Goal: Complete application form: Complete application form

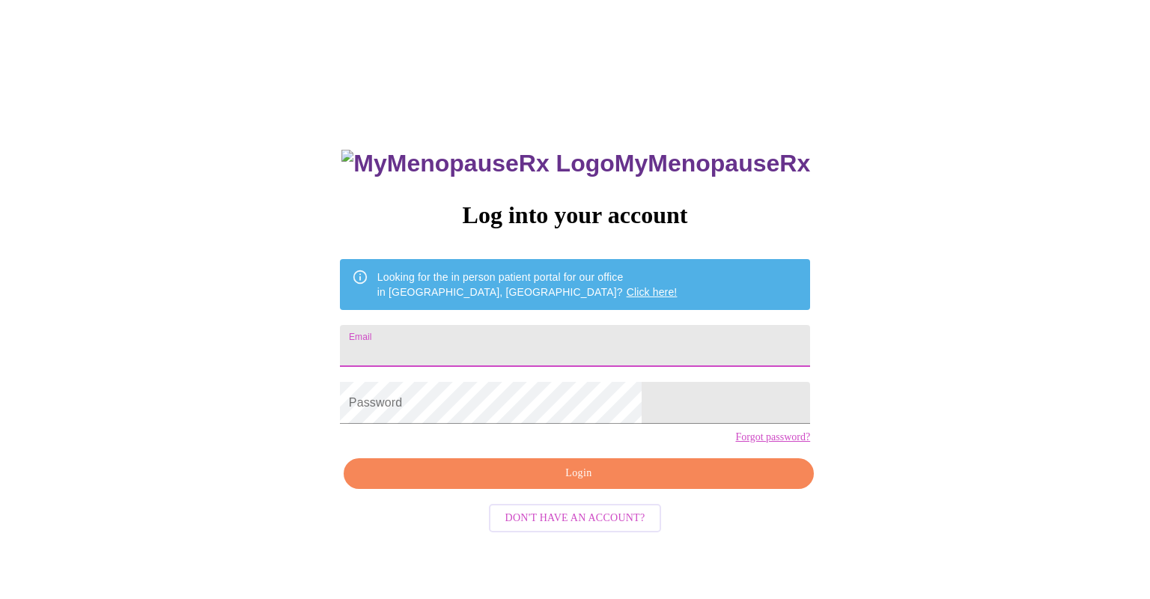
click at [555, 331] on input "Email" at bounding box center [575, 346] width 470 height 42
type input "[EMAIL_ADDRESS][DOMAIN_NAME]"
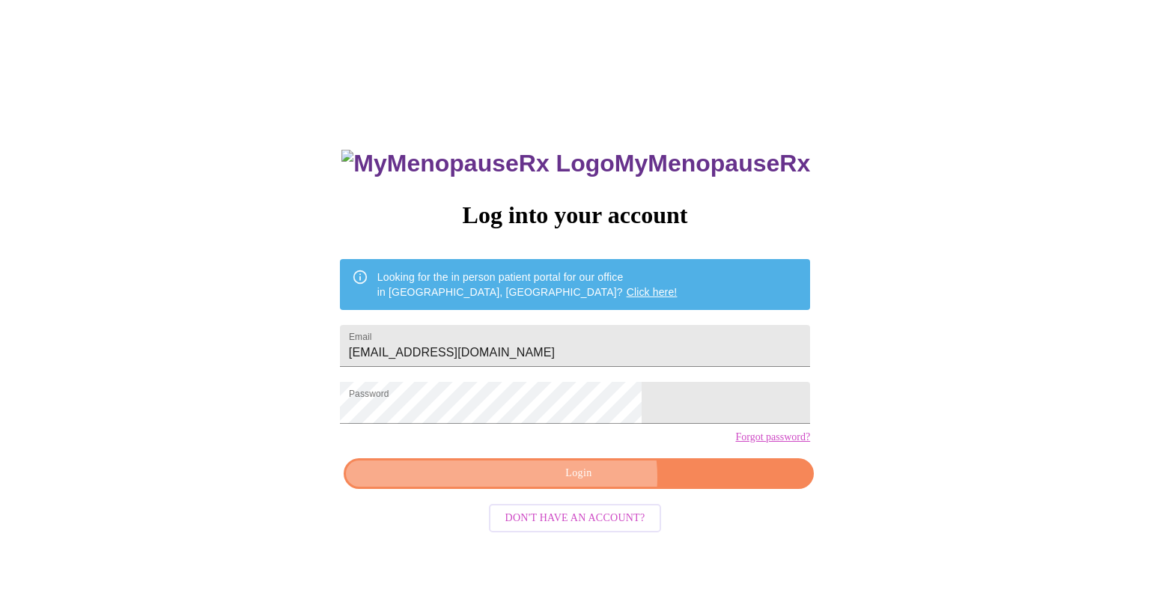
click at [585, 483] on span "Login" at bounding box center [579, 473] width 436 height 19
click at [574, 483] on span "Login" at bounding box center [579, 473] width 436 height 19
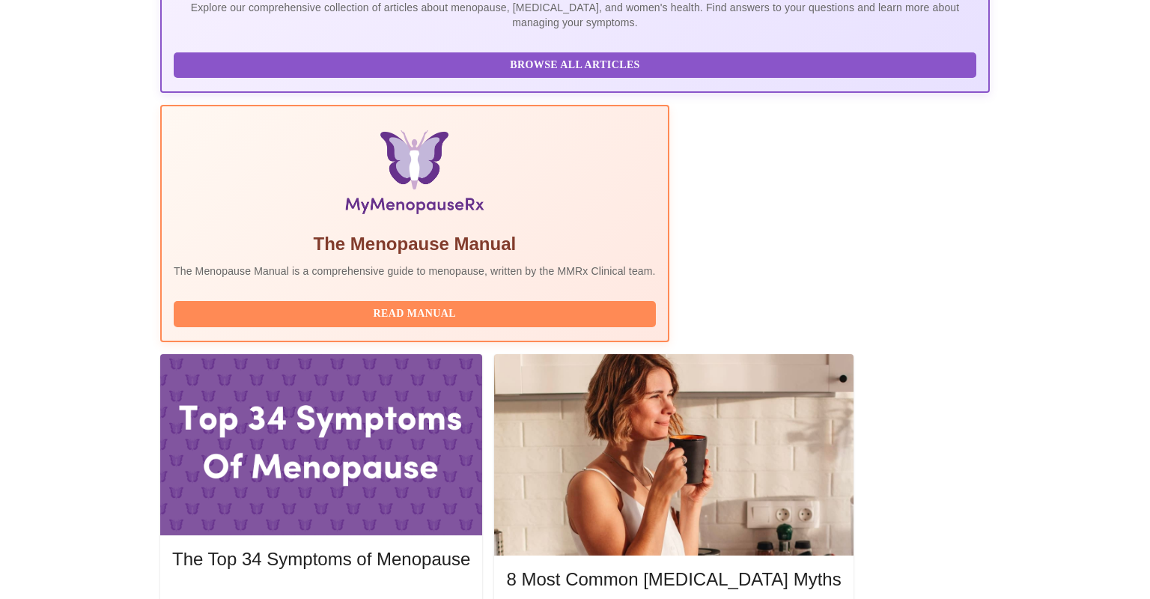
scroll to position [377, 0]
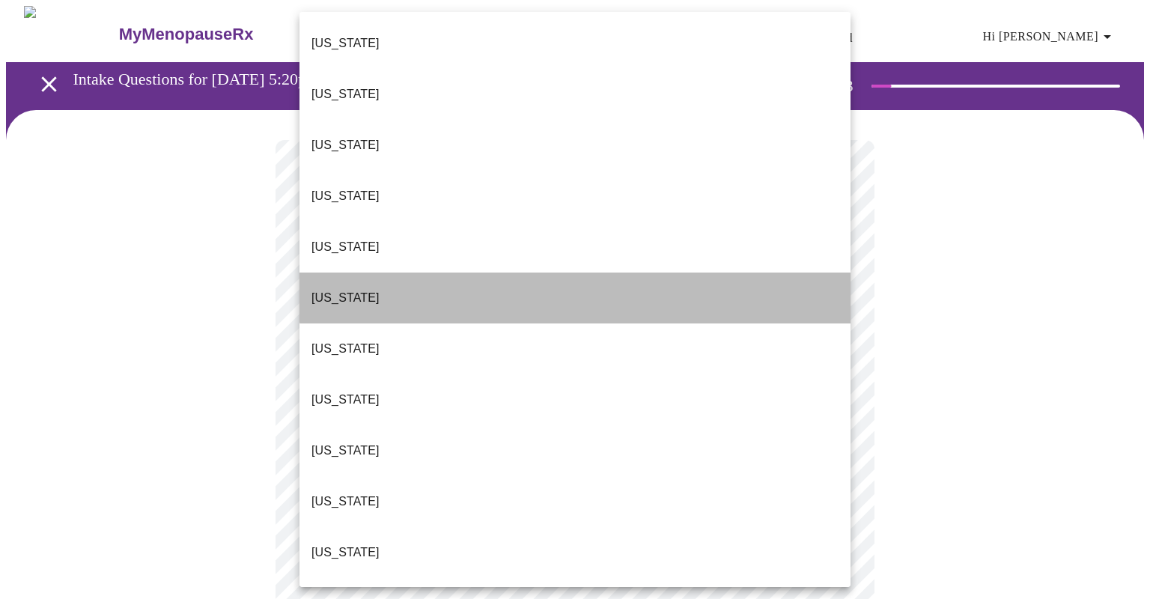
click at [726, 272] on li "[US_STATE]" at bounding box center [574, 297] width 551 height 51
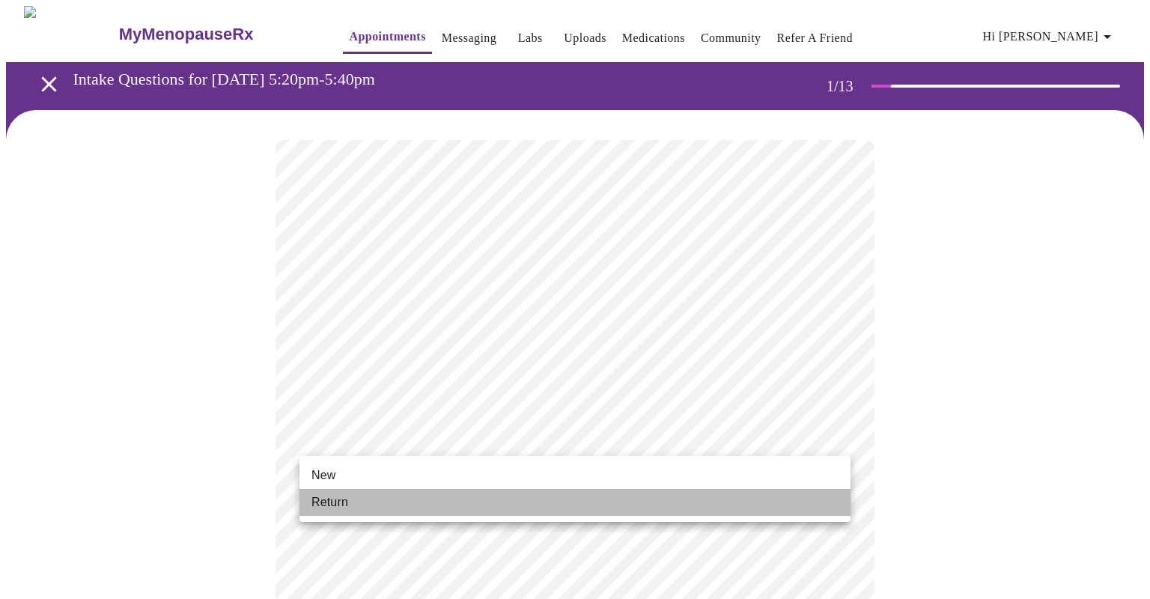
click at [752, 510] on li "Return" at bounding box center [574, 502] width 551 height 27
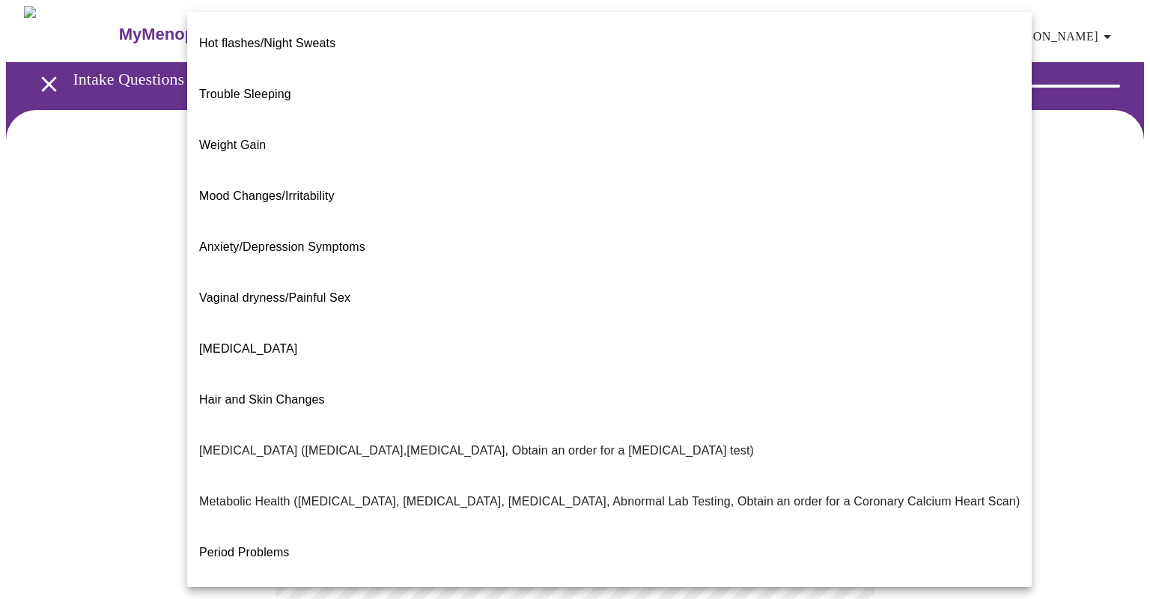
click at [836, 302] on body "MyMenopauseRx Appointments Messaging Labs Uploads Medications Community Refer a…" at bounding box center [575, 455] width 1138 height 899
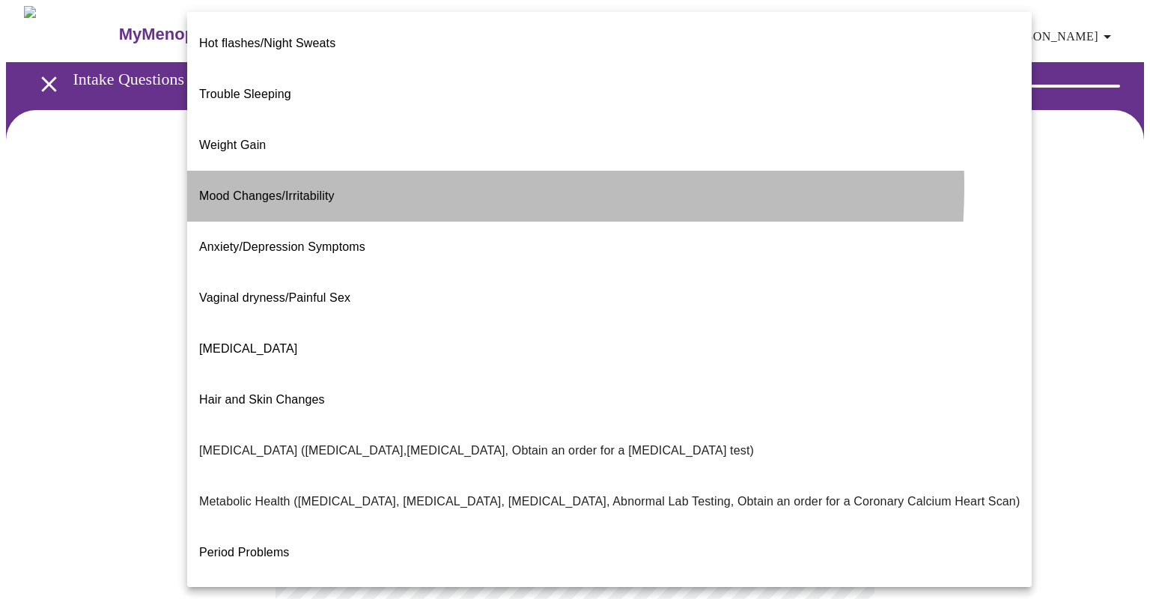
click at [356, 171] on li "Mood Changes/Irritability" at bounding box center [609, 196] width 844 height 51
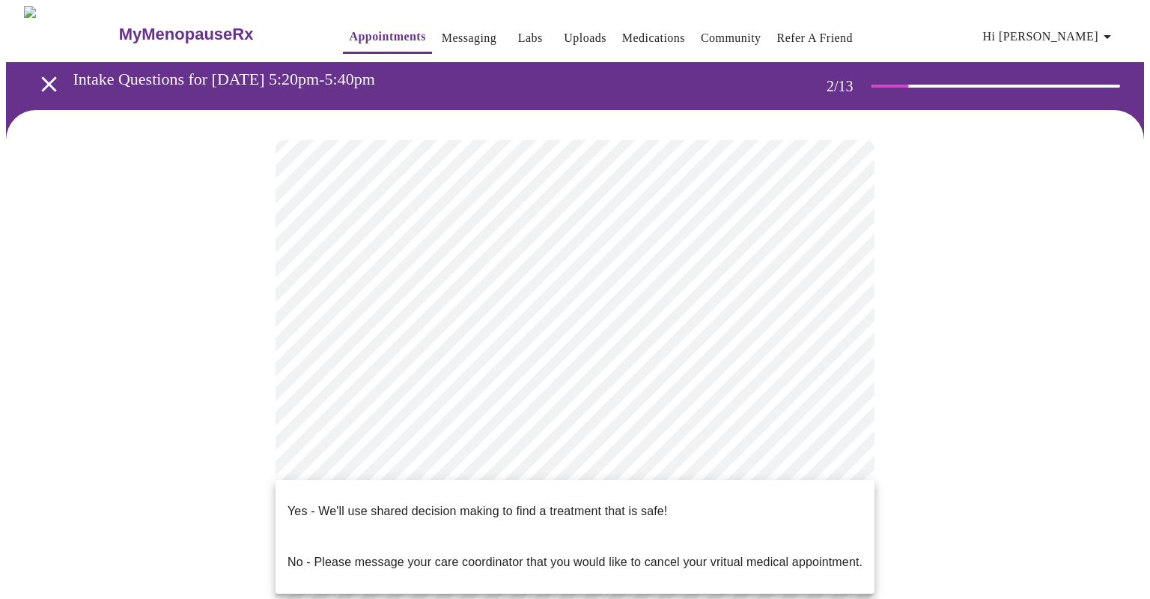
click at [838, 465] on body "MyMenopauseRx Appointments Messaging Labs Uploads Medications Community Refer a…" at bounding box center [575, 451] width 1138 height 890
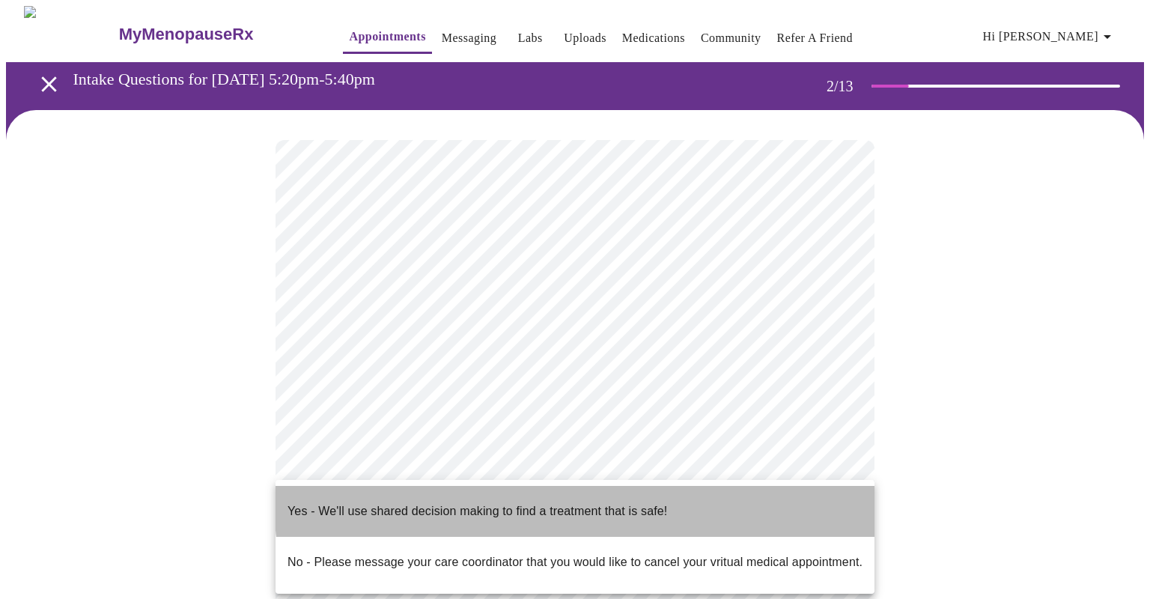
click at [671, 496] on li "Yes - We'll use shared decision making to find a treatment that is safe!" at bounding box center [574, 511] width 599 height 51
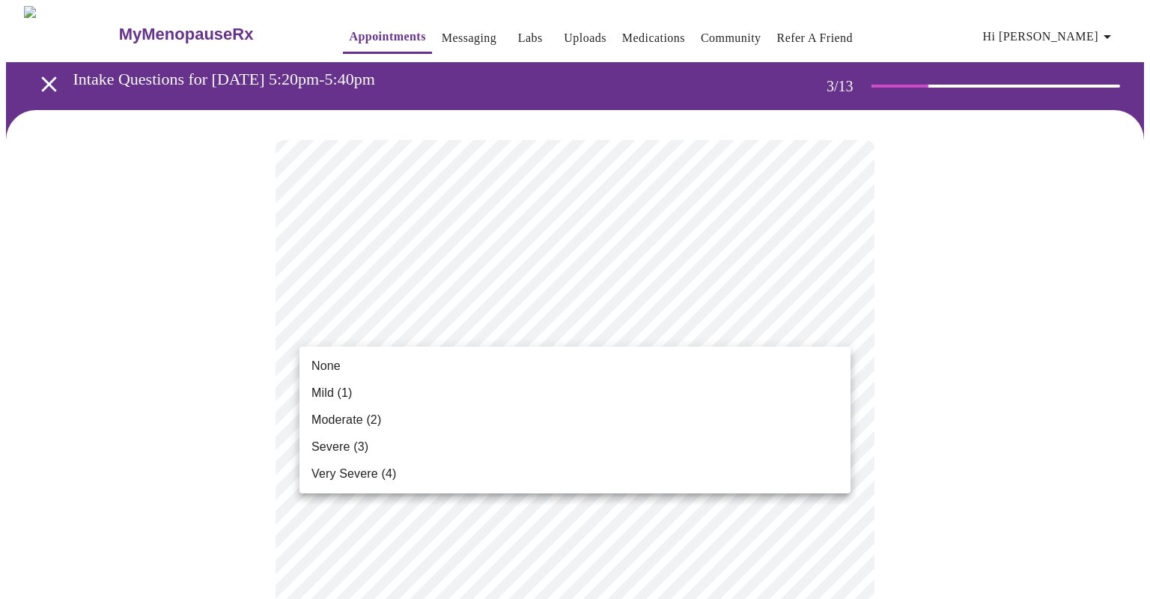
click at [683, 392] on li "Mild (1)" at bounding box center [574, 393] width 551 height 27
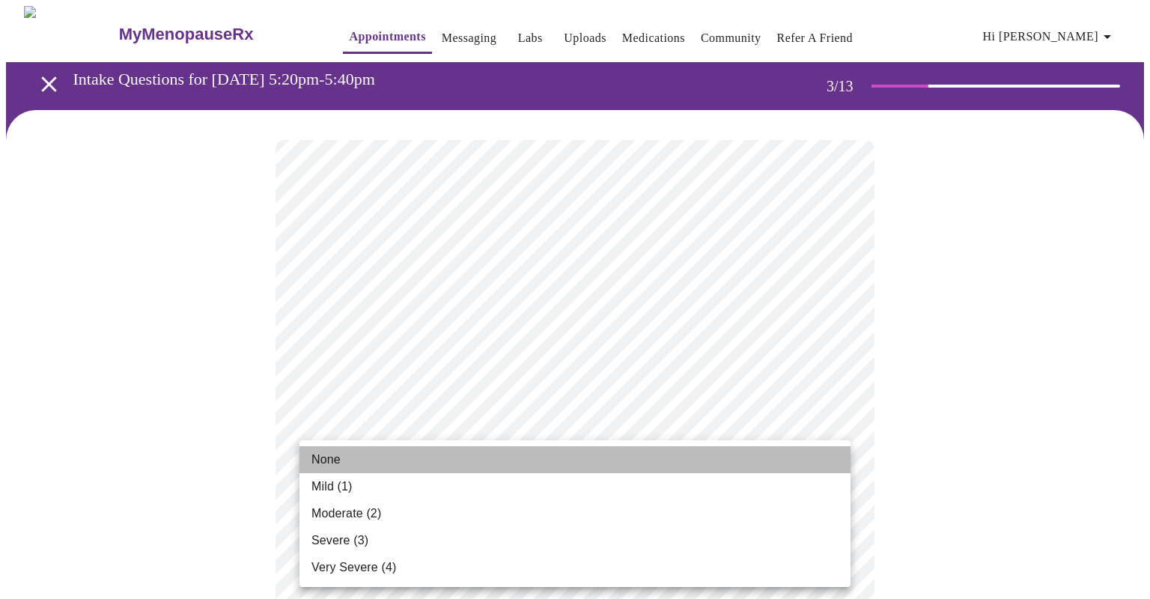
click at [762, 456] on li "None" at bounding box center [574, 459] width 551 height 27
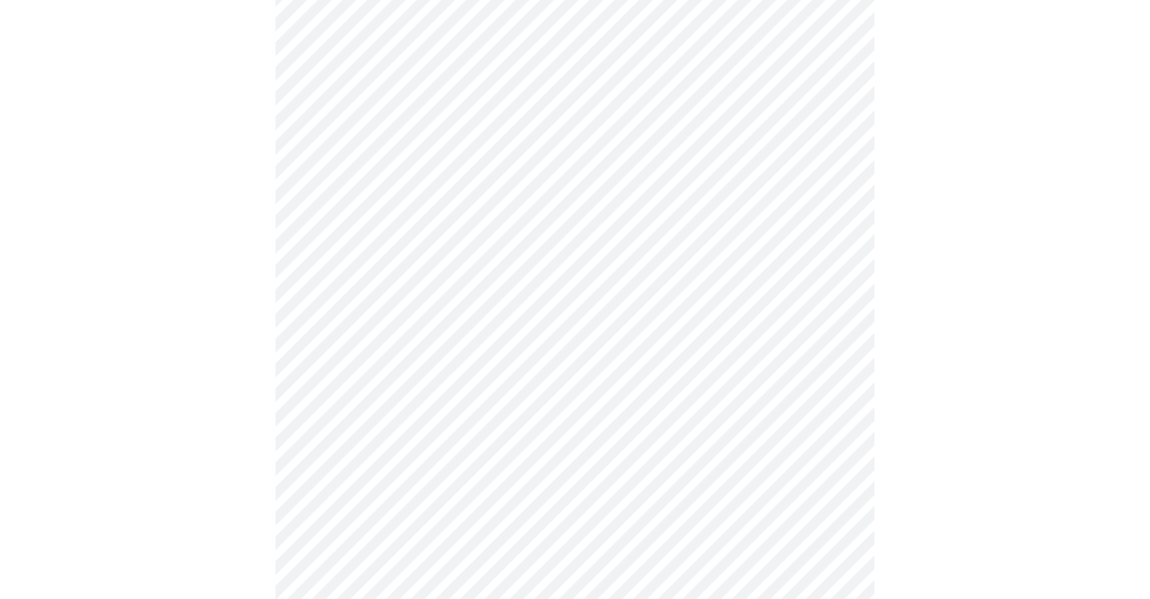
scroll to position [343, 0]
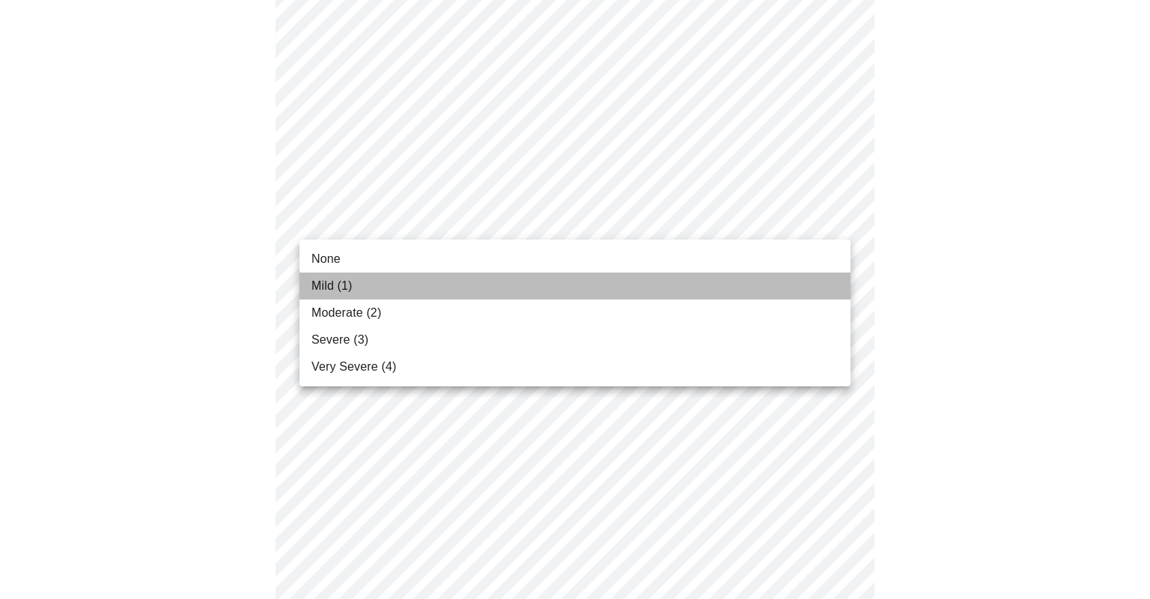
click at [722, 293] on li "Mild (1)" at bounding box center [574, 285] width 551 height 27
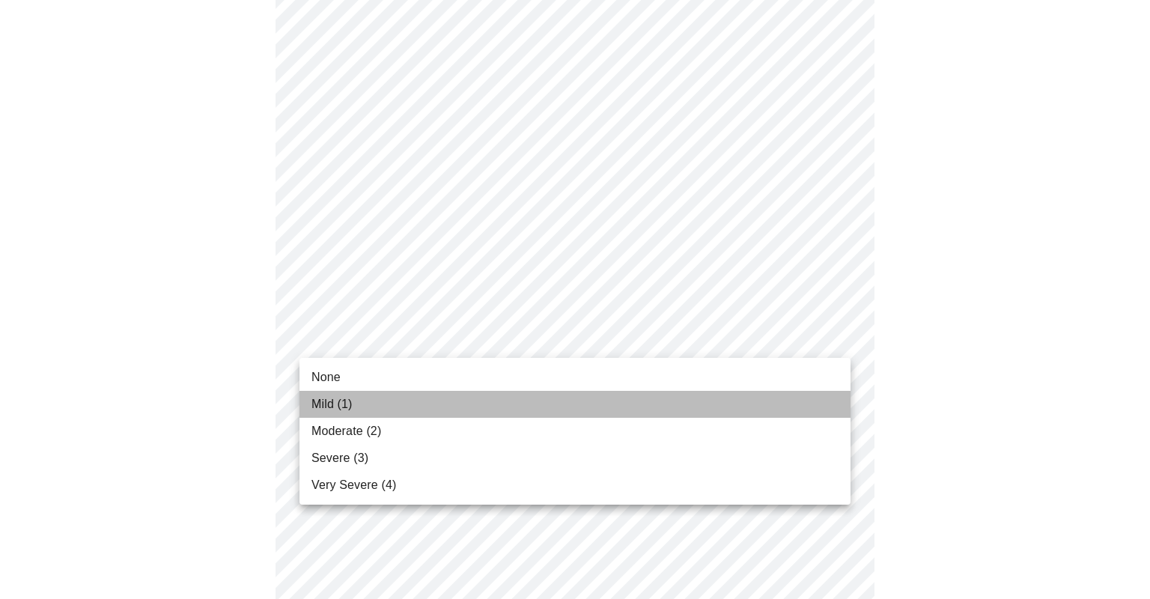
click at [725, 398] on li "Mild (1)" at bounding box center [574, 404] width 551 height 27
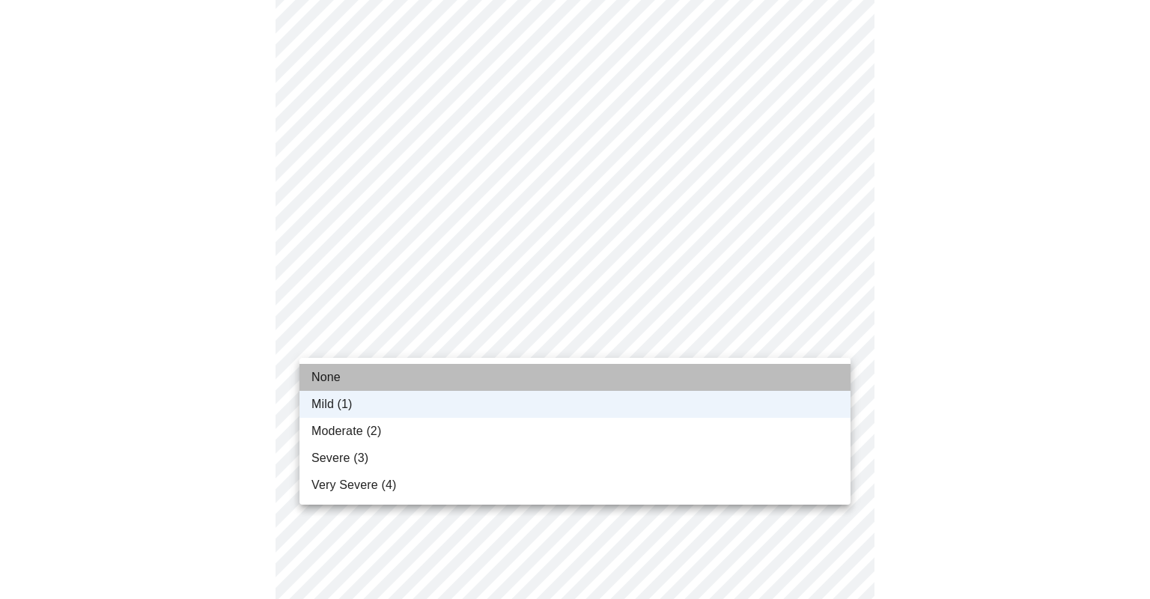
click at [770, 377] on li "None" at bounding box center [574, 377] width 551 height 27
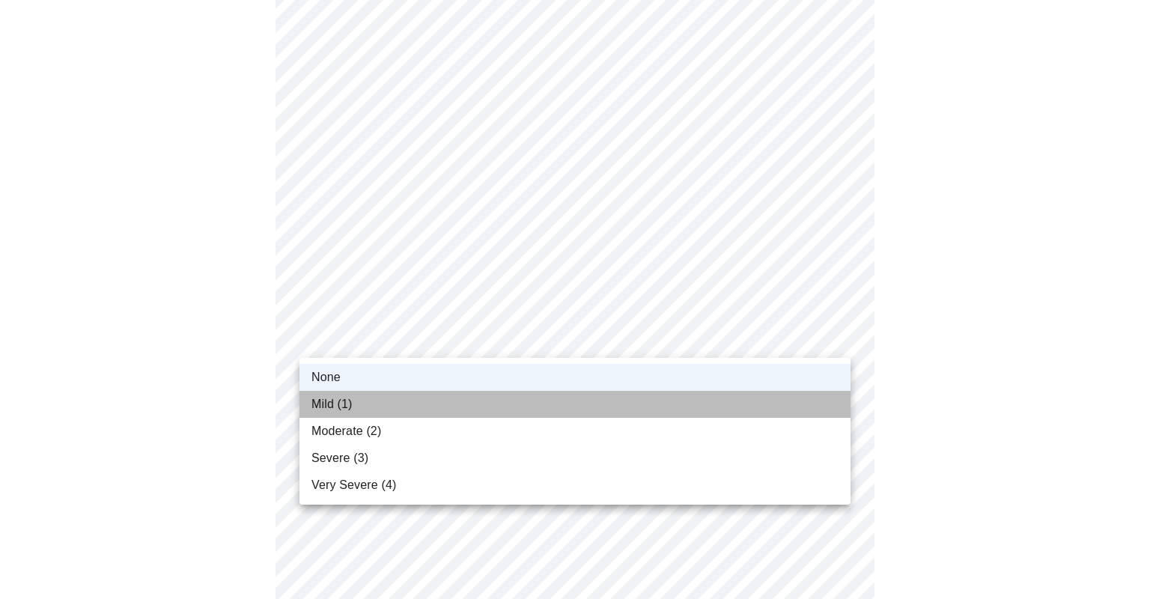
click at [779, 401] on li "Mild (1)" at bounding box center [574, 404] width 551 height 27
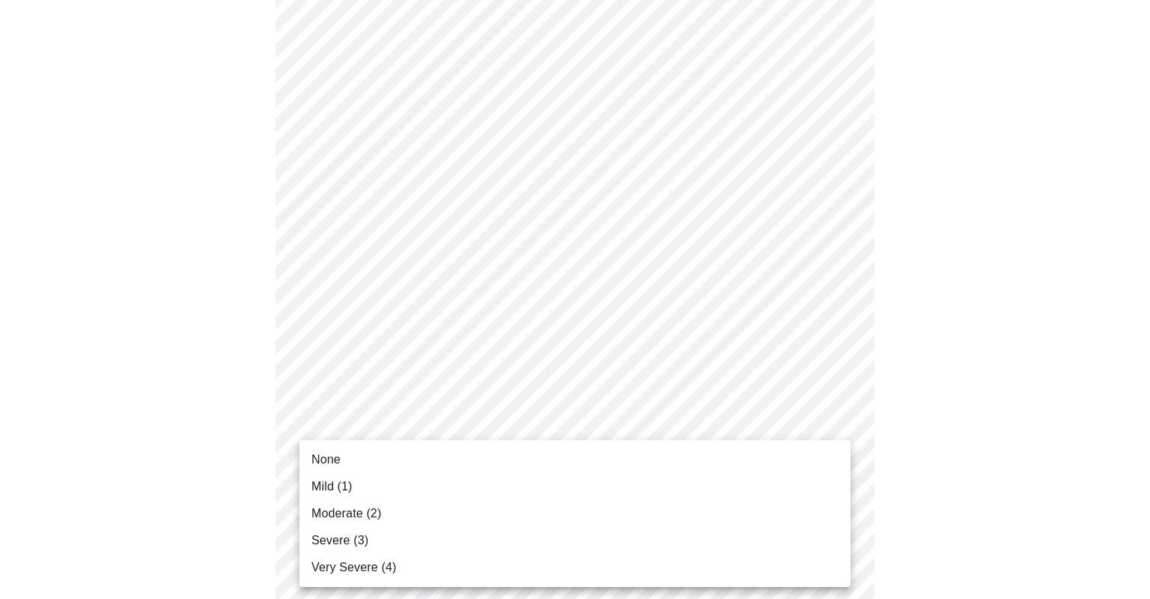
click at [710, 539] on li "Severe (3)" at bounding box center [574, 540] width 551 height 27
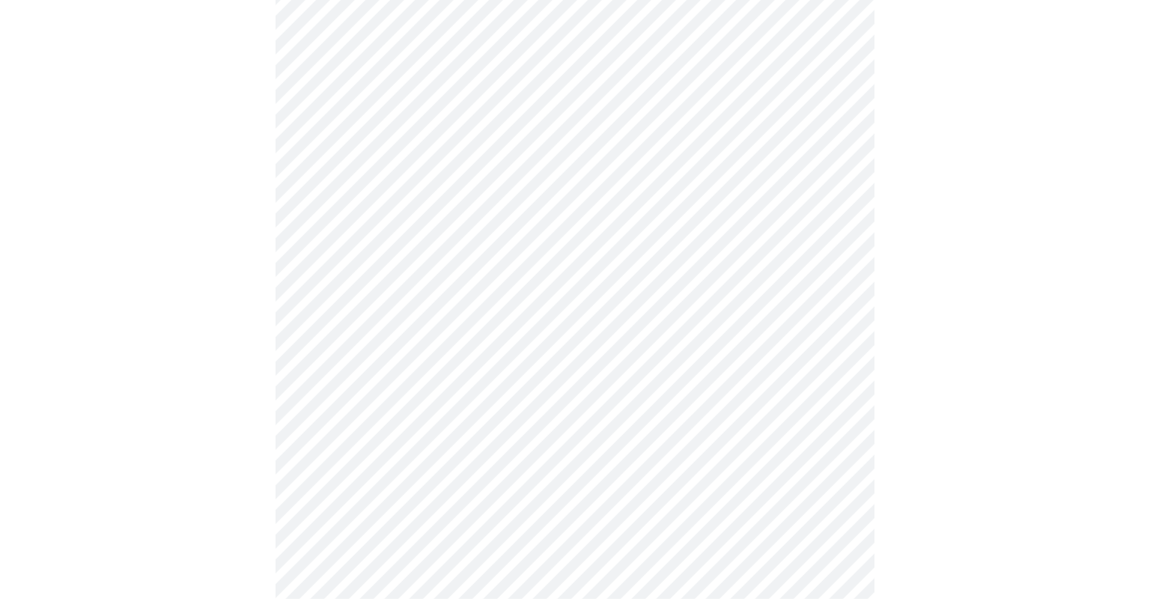
scroll to position [713, 0]
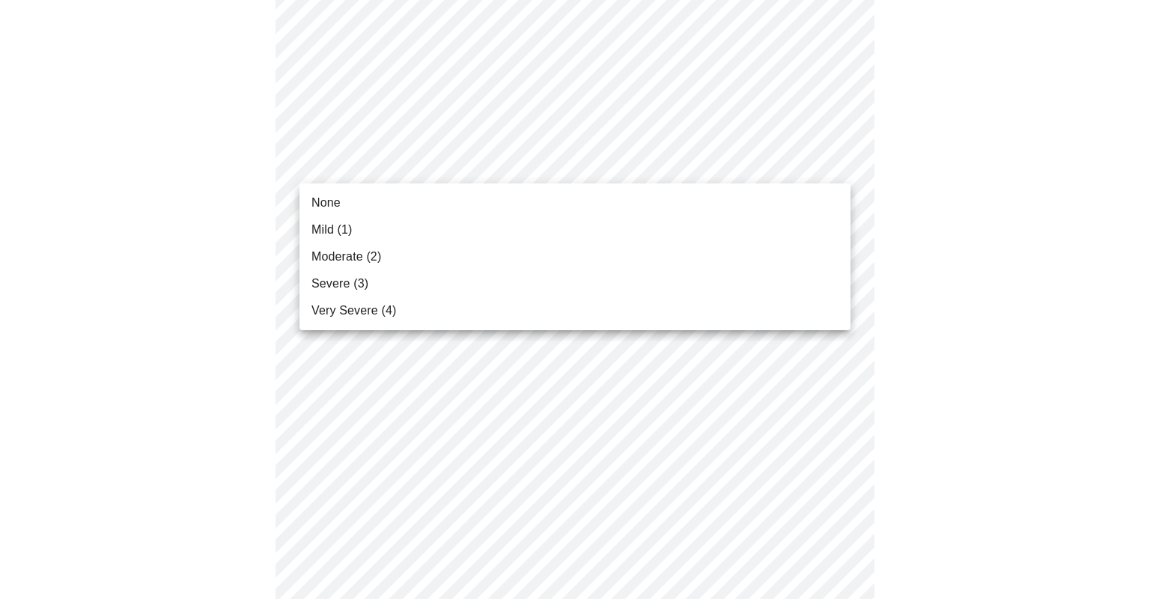
click at [840, 156] on body "MyMenopauseRx Appointments Messaging Labs Uploads Medications Community Refer a…" at bounding box center [575, 236] width 1138 height 1886
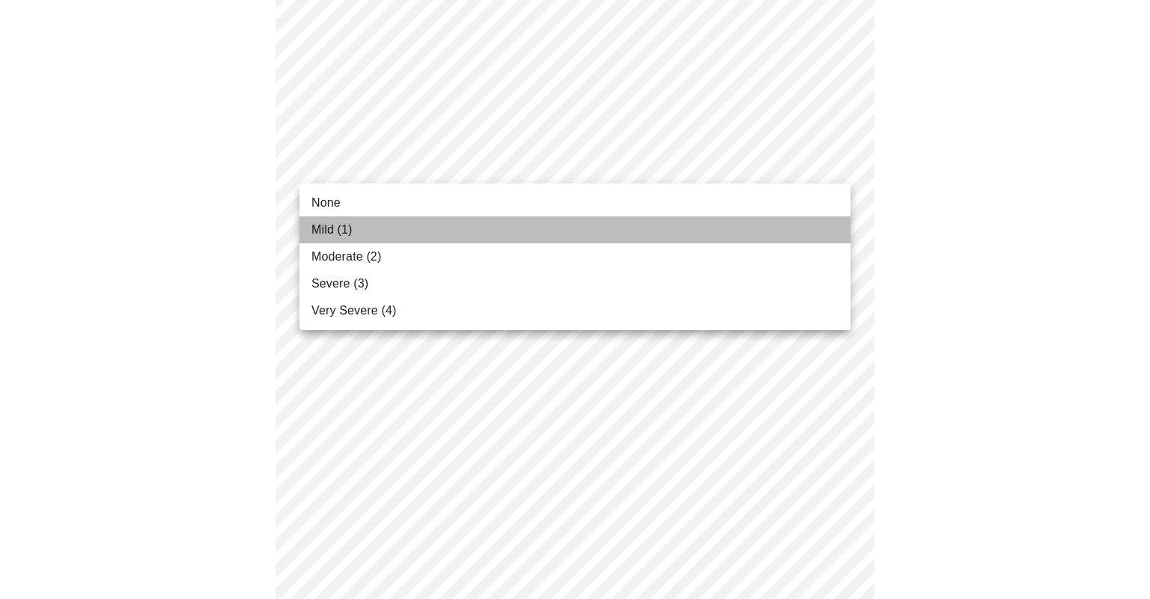
click at [759, 229] on li "Mild (1)" at bounding box center [574, 229] width 551 height 27
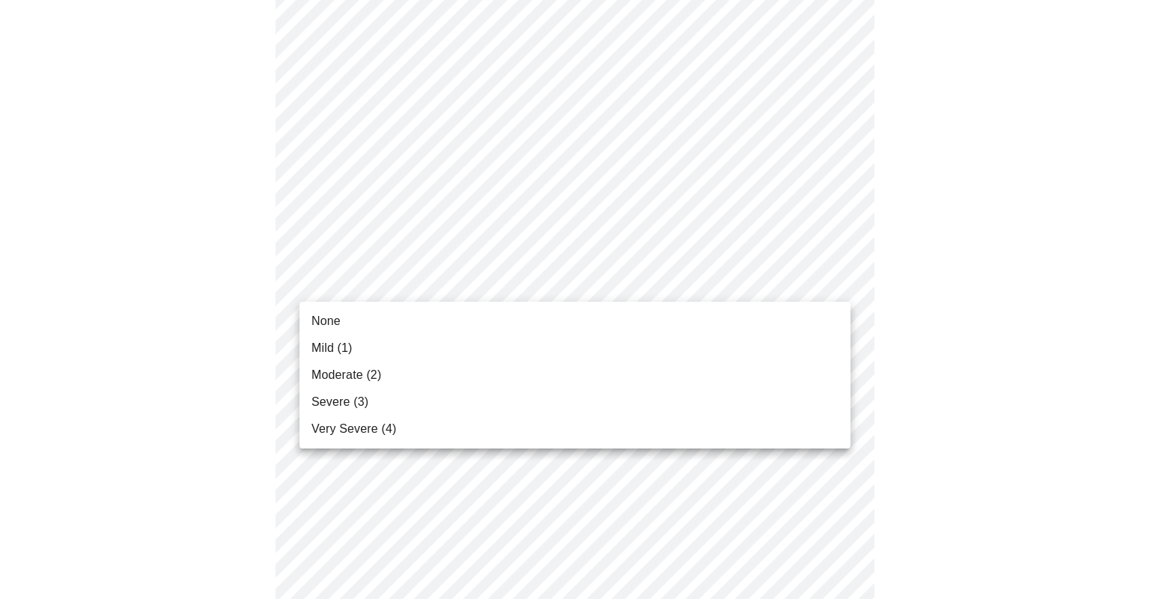
click at [829, 284] on body "MyMenopauseRx Appointments Messaging Labs Uploads Medications Community Refer a…" at bounding box center [575, 225] width 1138 height 1865
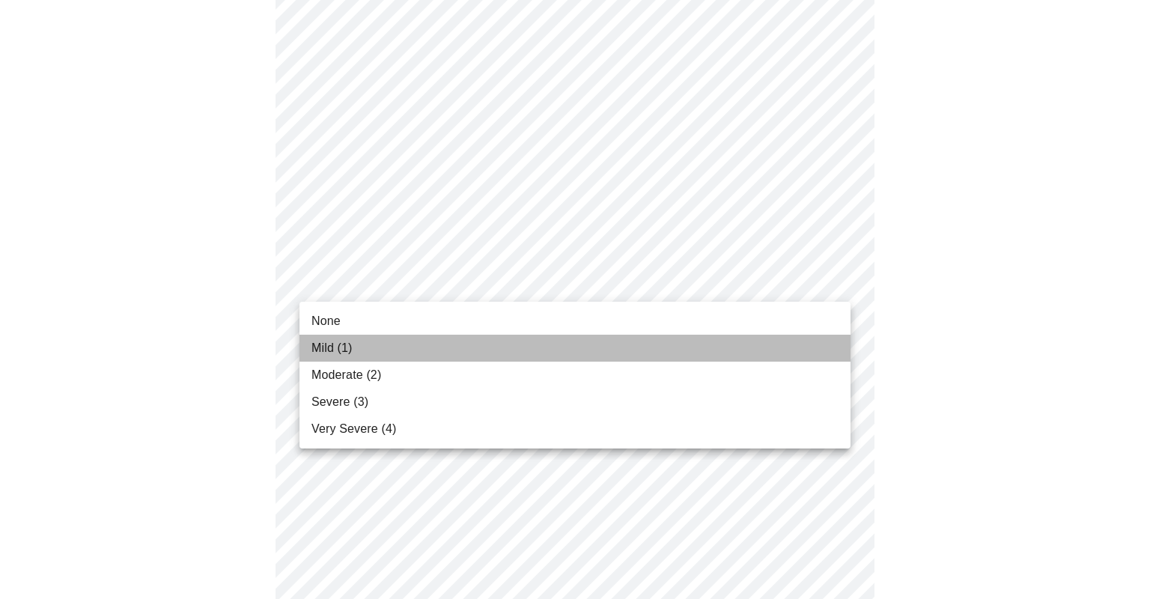
click at [789, 343] on li "Mild (1)" at bounding box center [574, 348] width 551 height 27
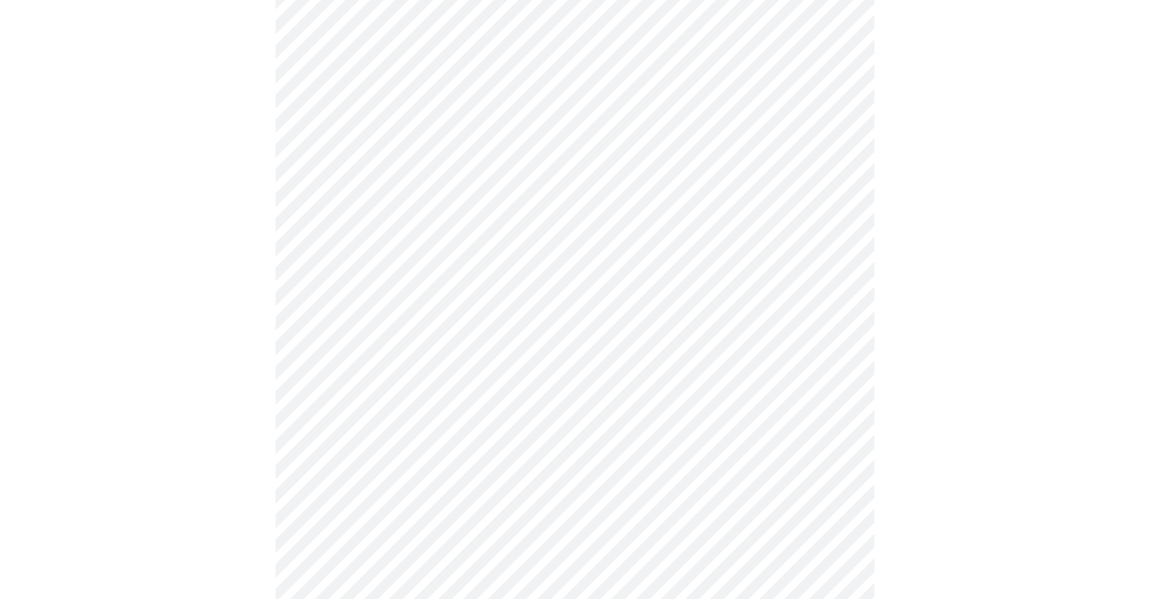
click at [837, 406] on body "MyMenopauseRx Appointments Messaging Labs Uploads Medications Community Refer a…" at bounding box center [575, 215] width 1138 height 1844
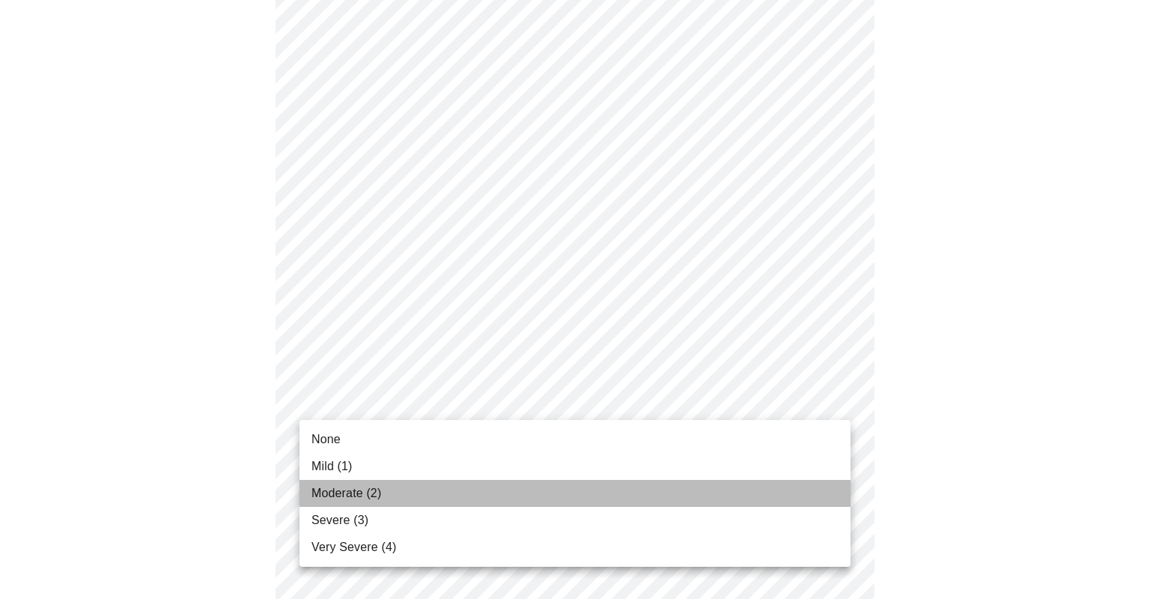
click at [786, 493] on li "Moderate (2)" at bounding box center [574, 493] width 551 height 27
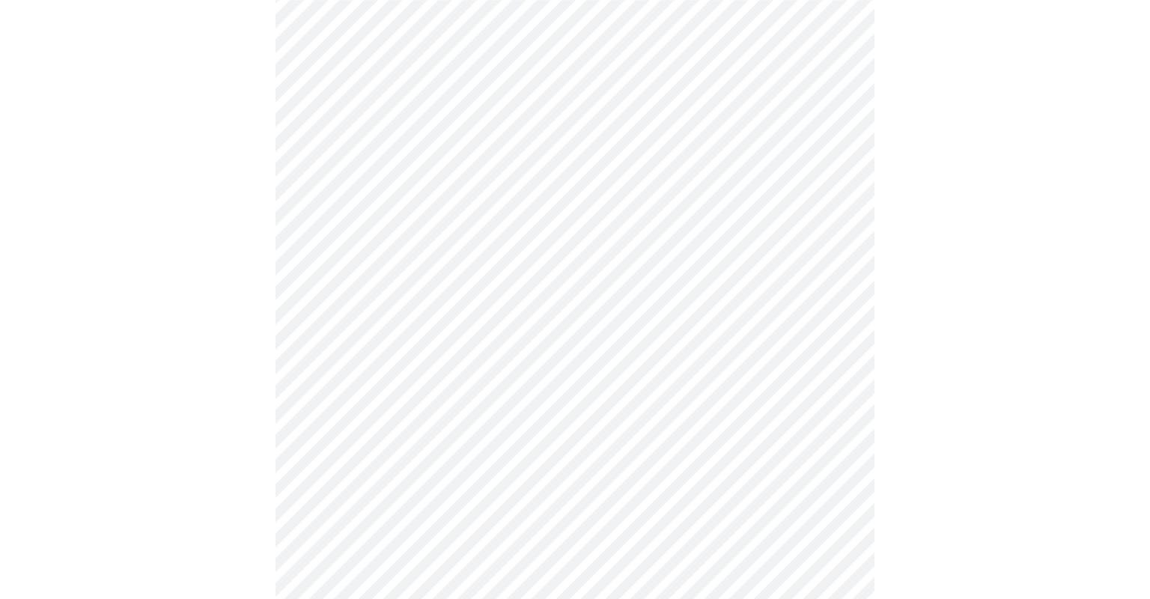
scroll to position [1041, 0]
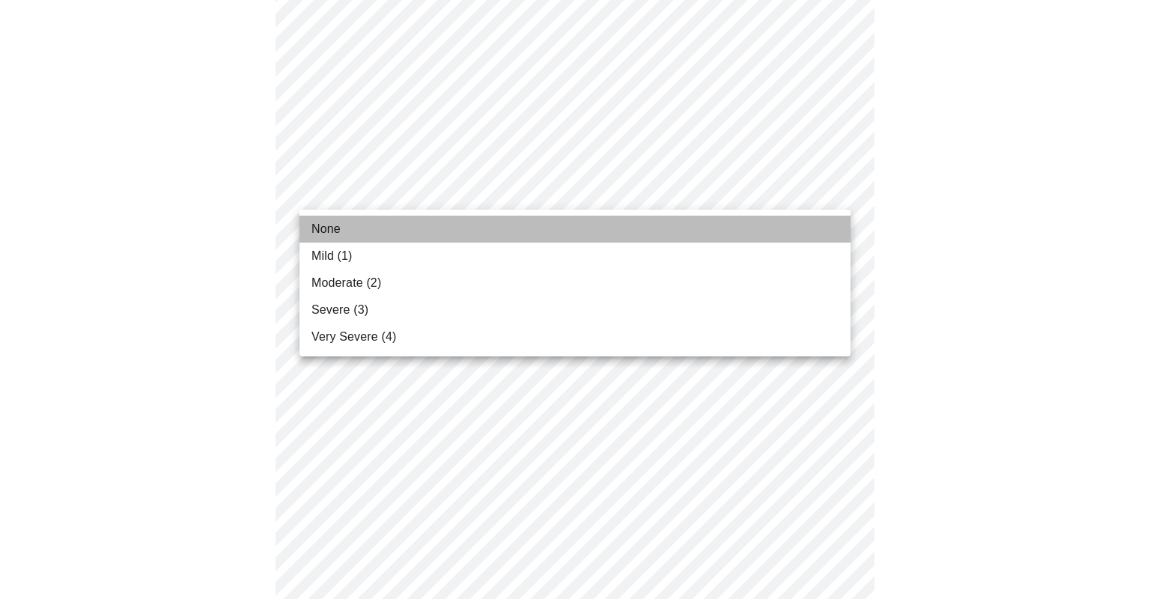
click at [784, 228] on li "None" at bounding box center [574, 229] width 551 height 27
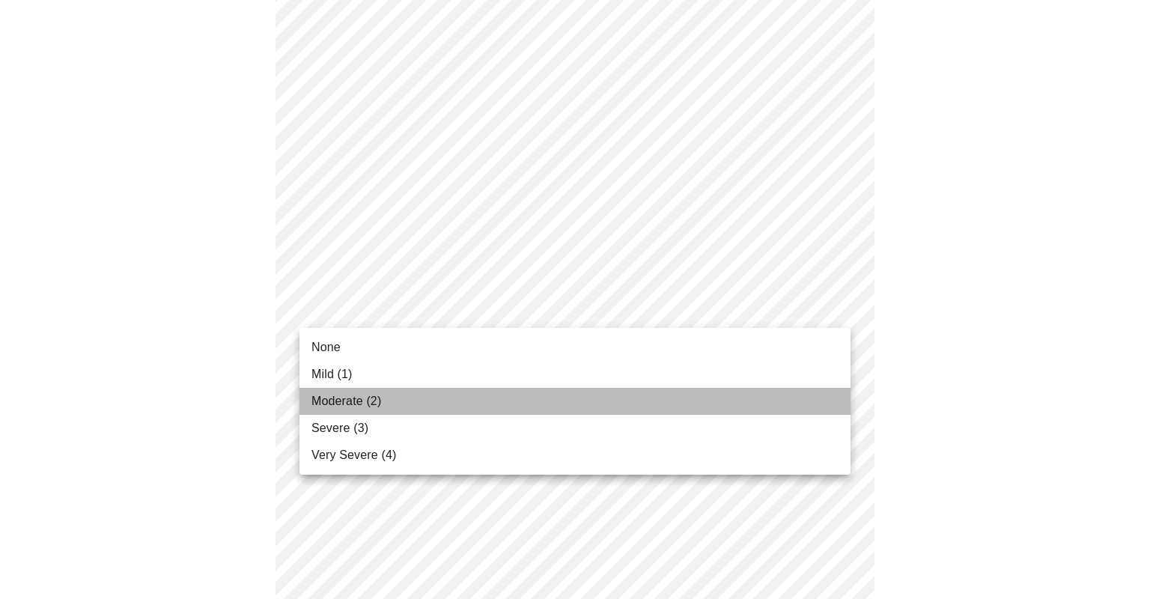
click at [739, 402] on li "Moderate (2)" at bounding box center [574, 401] width 551 height 27
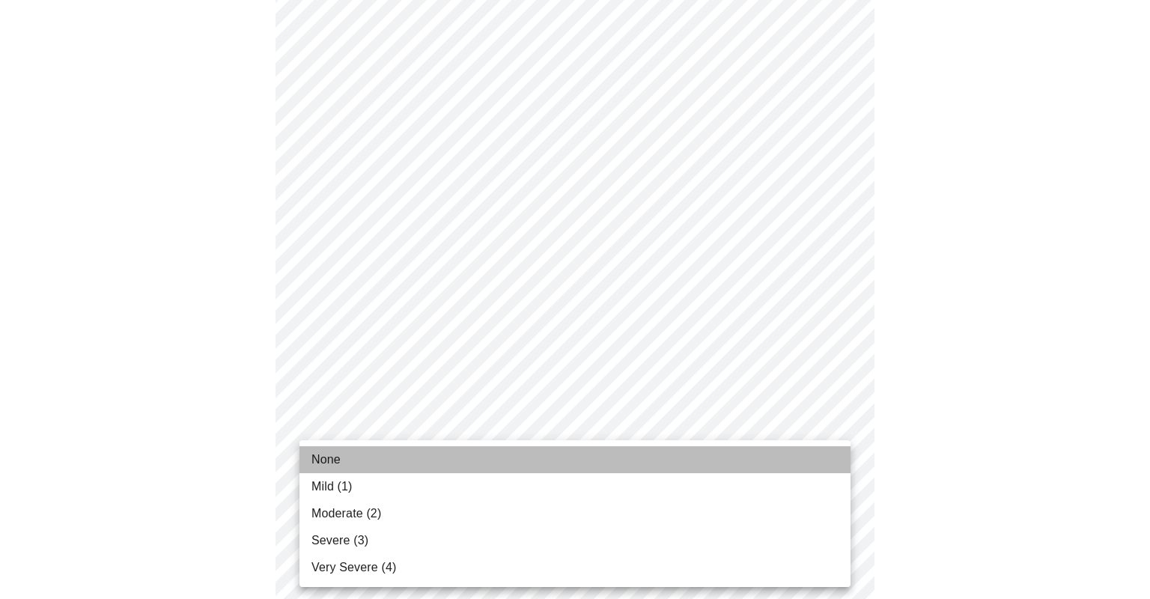
click at [775, 460] on li "None" at bounding box center [574, 459] width 551 height 27
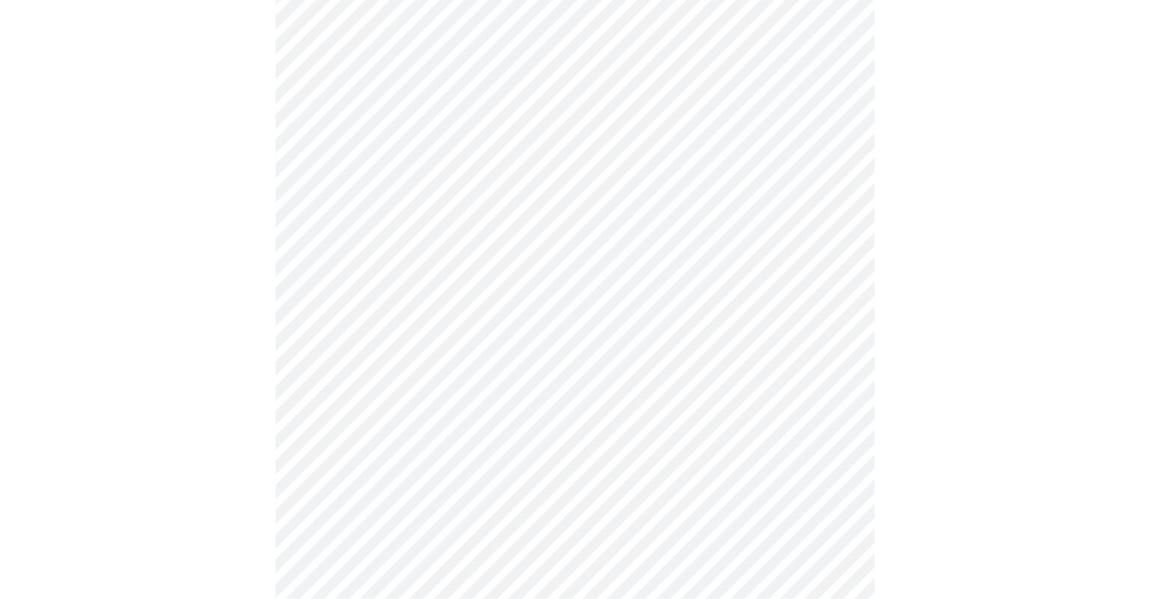
scroll to position [619, 0]
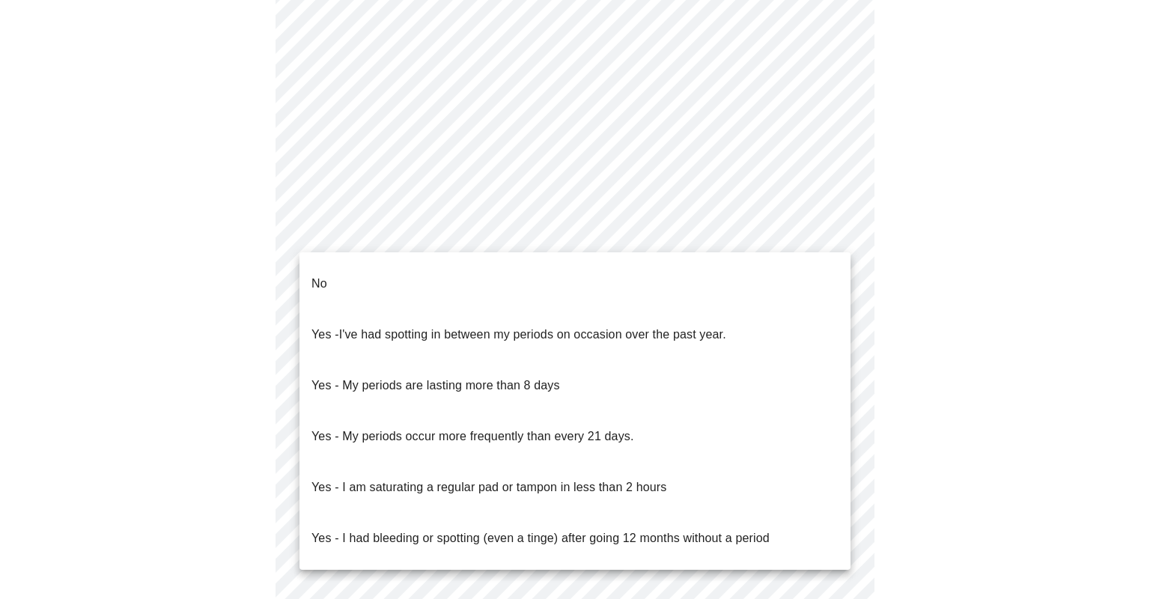
click at [833, 241] on body "MyMenopauseRx Appointments Messaging Labs Uploads Medications Community Refer a…" at bounding box center [575, 95] width 1138 height 1416
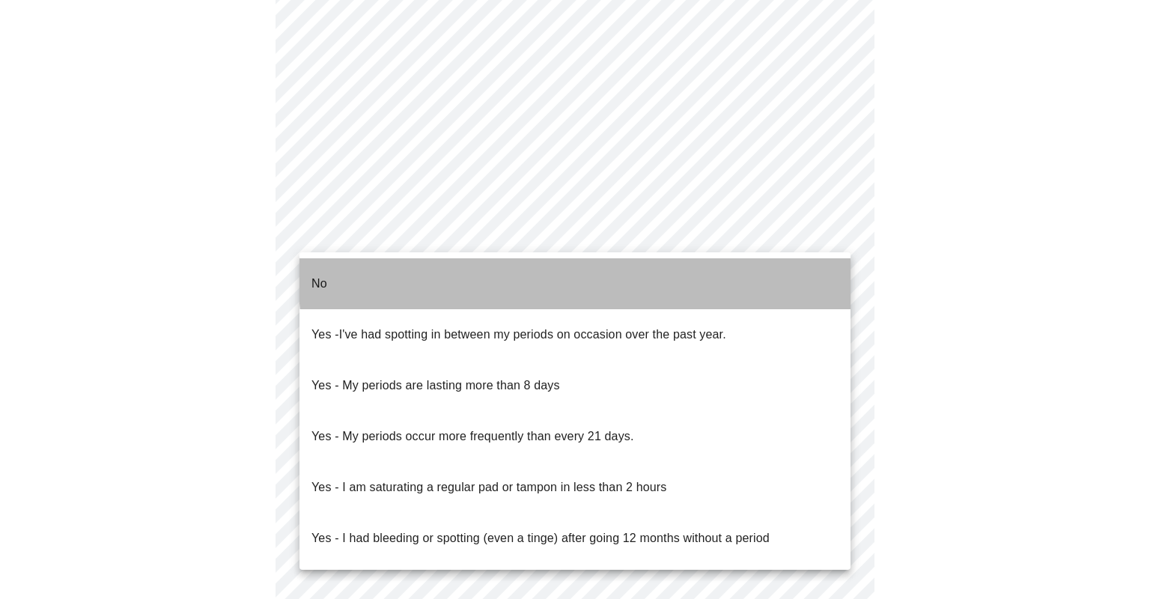
click at [789, 265] on li "No" at bounding box center [574, 283] width 551 height 51
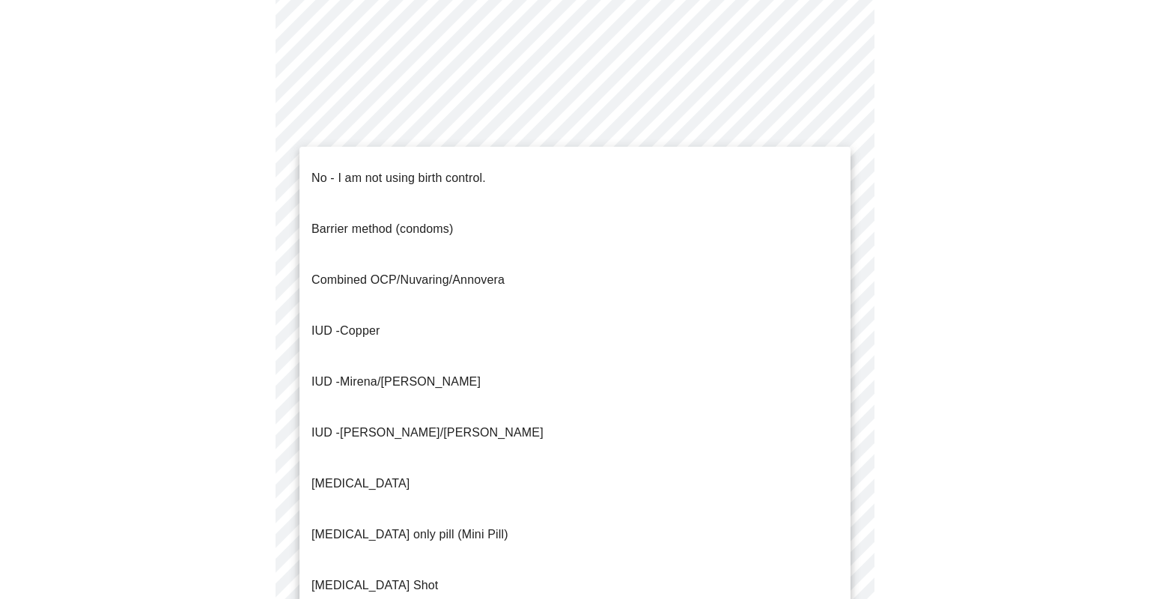
click at [834, 338] on body "MyMenopauseRx Appointments Messaging Labs Uploads Medications Community Refer a…" at bounding box center [575, 90] width 1138 height 1407
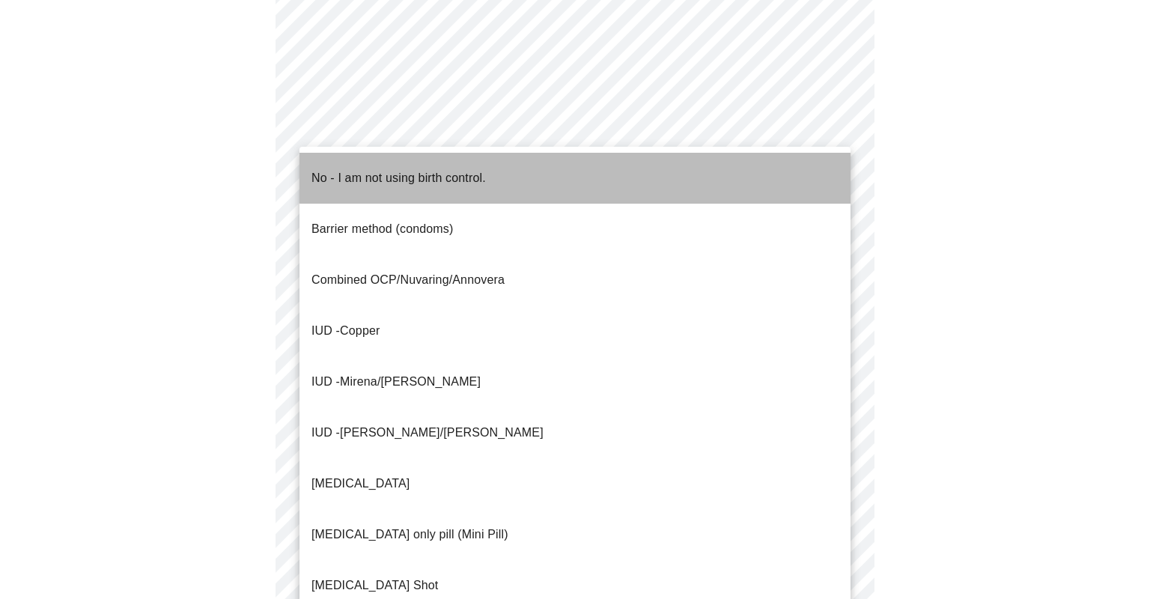
click at [804, 170] on li "No - I am not using birth control." at bounding box center [574, 178] width 551 height 51
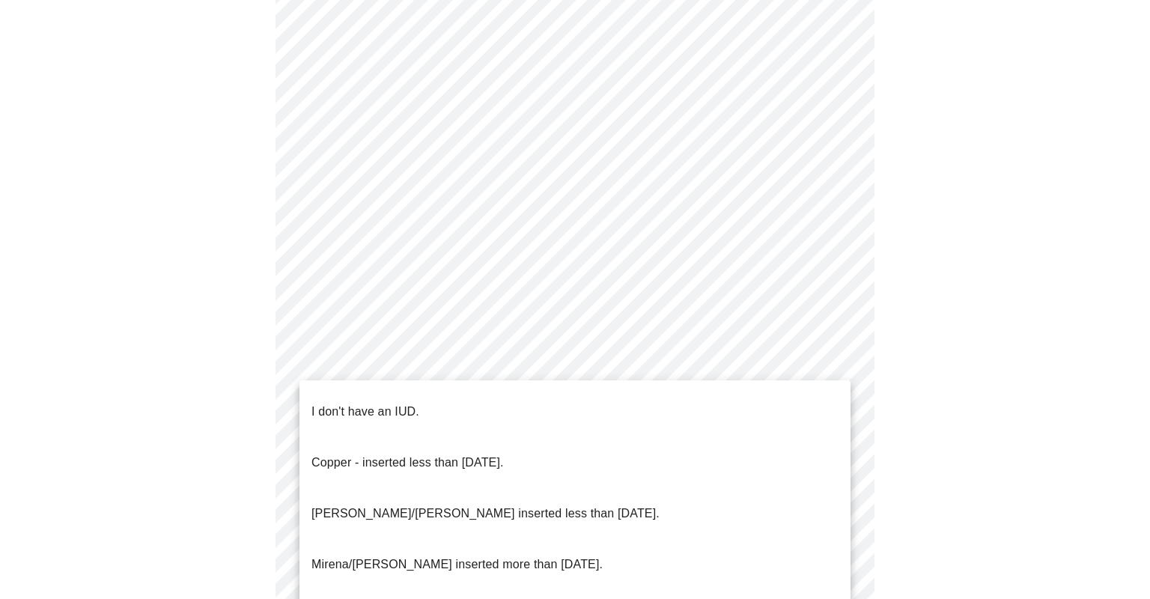
click at [838, 444] on body "MyMenopauseRx Appointments Messaging Labs Uploads Medications Community Refer a…" at bounding box center [575, 86] width 1138 height 1398
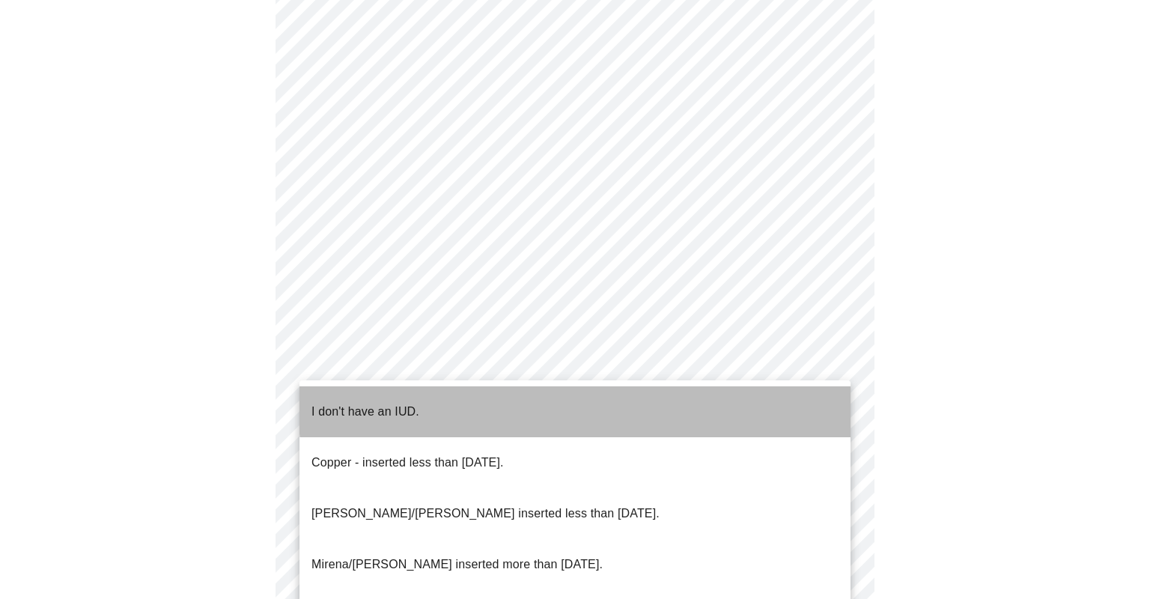
click at [796, 395] on li "I don't have an IUD." at bounding box center [574, 411] width 551 height 51
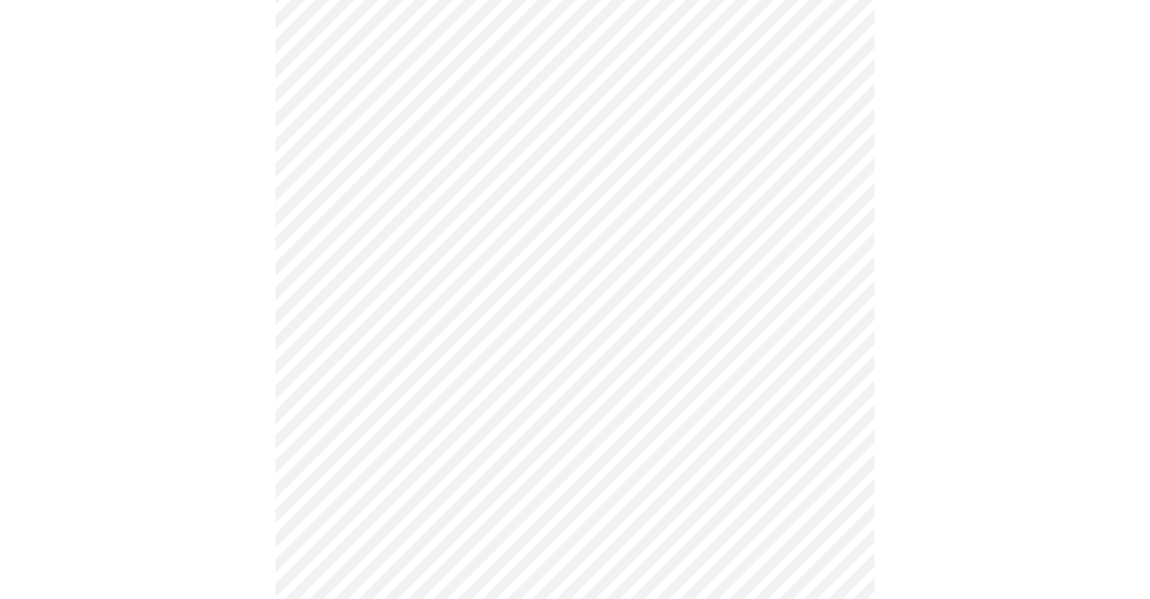
scroll to position [790, 0]
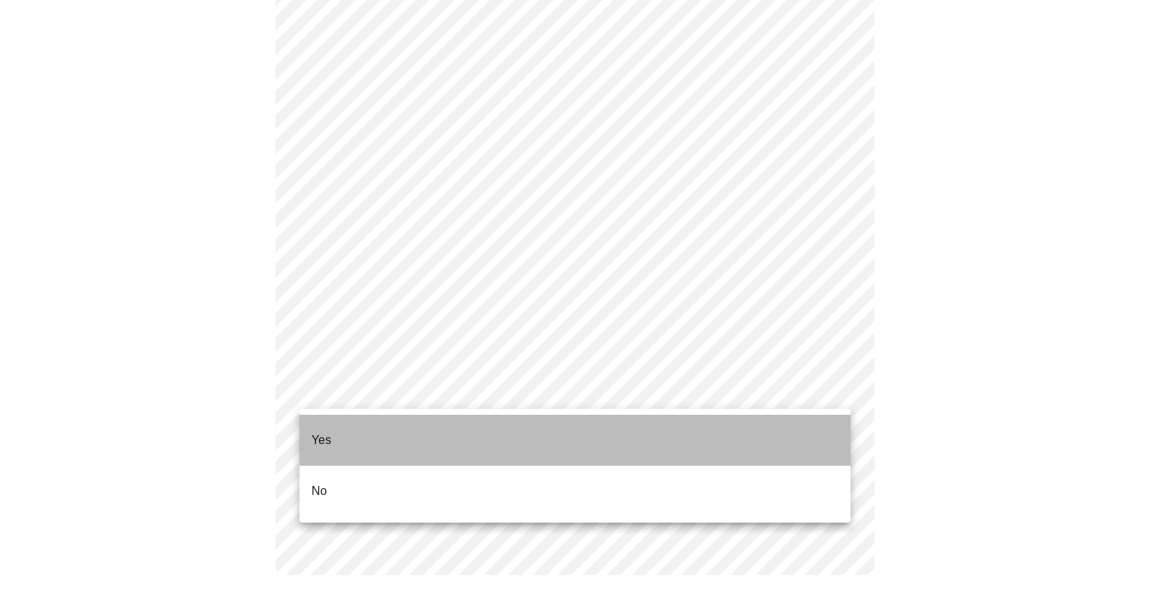
click at [661, 428] on li "Yes" at bounding box center [574, 440] width 551 height 51
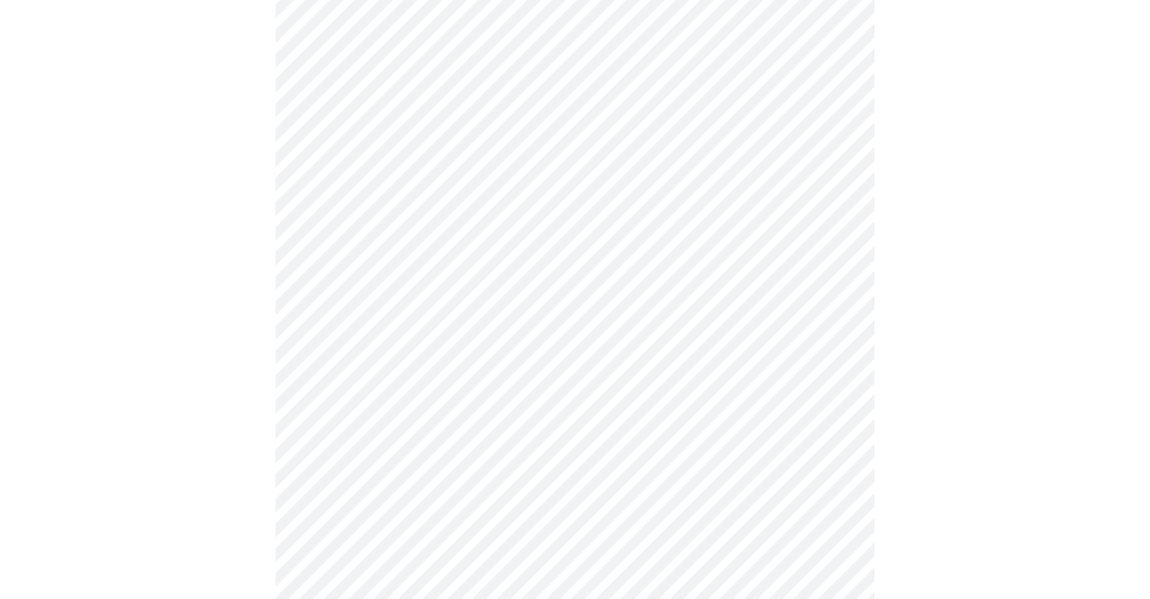
scroll to position [253, 0]
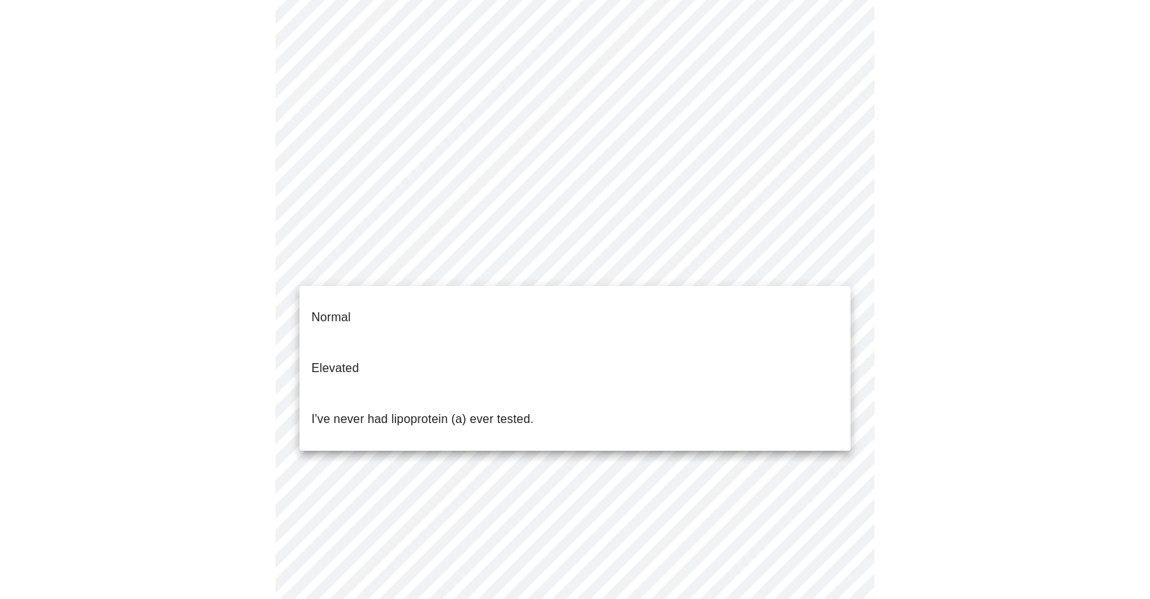
click at [835, 267] on body "MyMenopauseRx Appointments Messaging Labs Uploads Medications Community Refer a…" at bounding box center [575, 306] width 1138 height 1106
click at [615, 394] on li "I've never had lipoprotein (a) ever tested." at bounding box center [574, 419] width 551 height 51
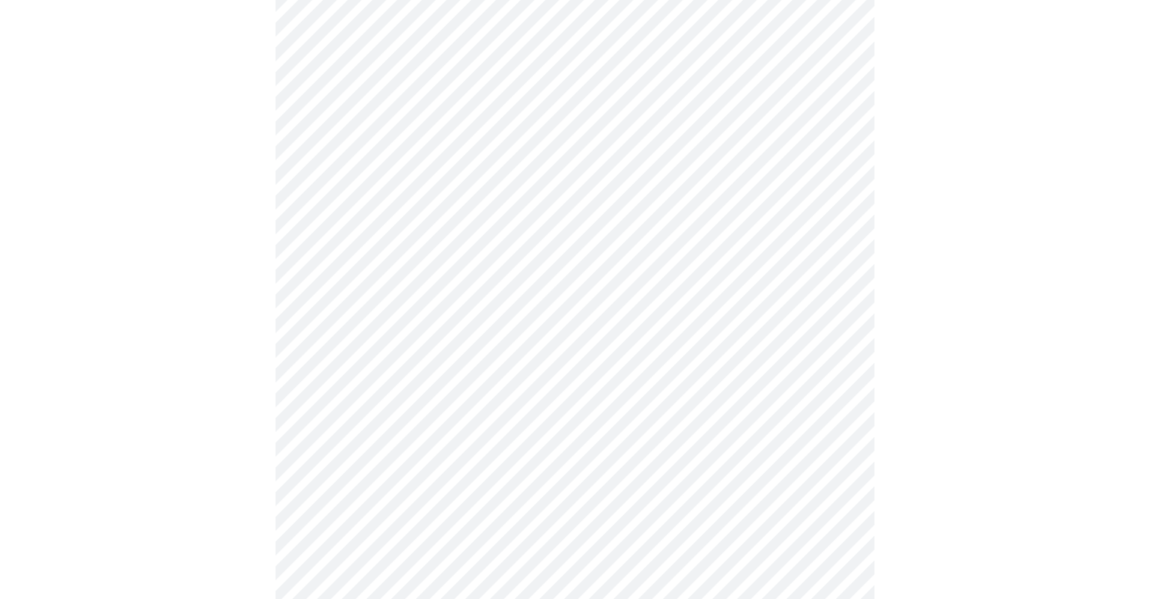
scroll to position [4043, 0]
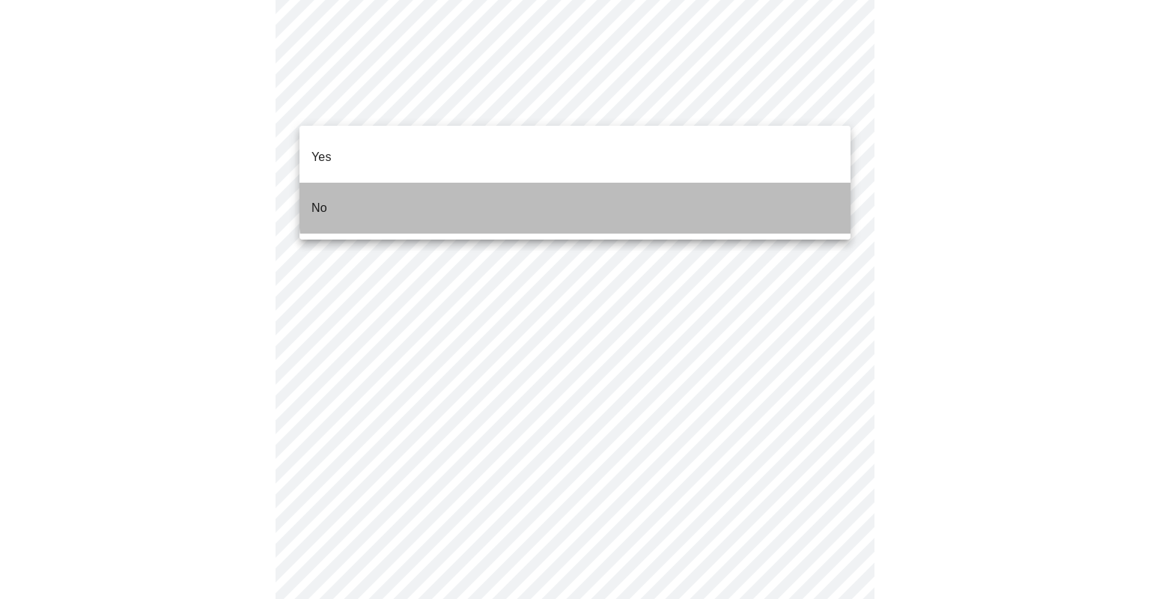
click at [792, 183] on li "No" at bounding box center [574, 208] width 551 height 51
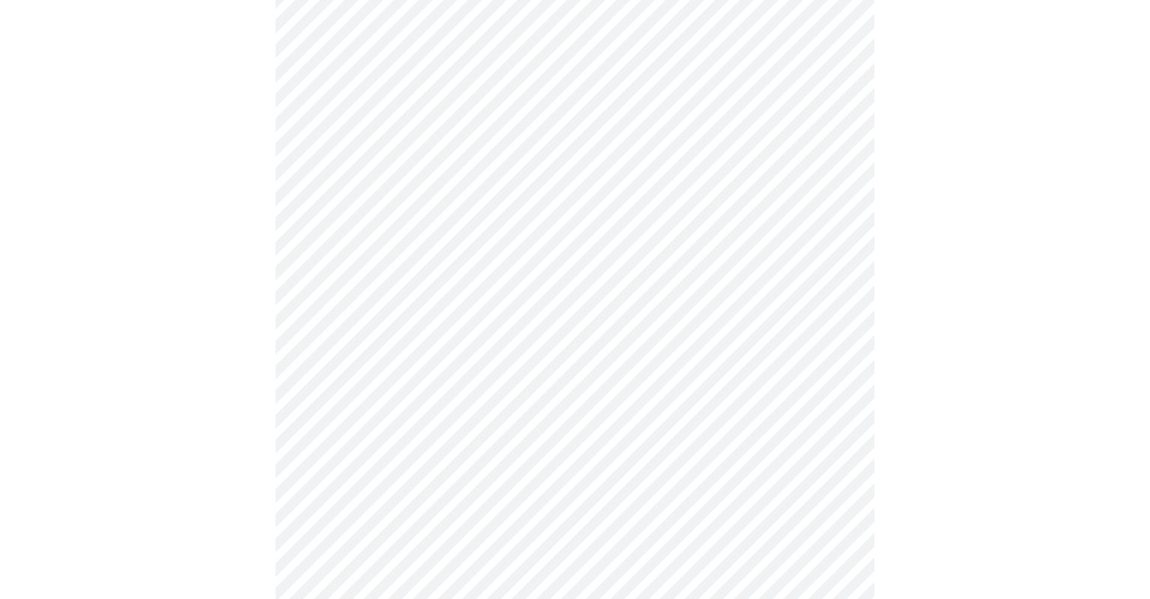
scroll to position [244, 0]
click at [999, 540] on div at bounding box center [575, 513] width 1138 height 1294
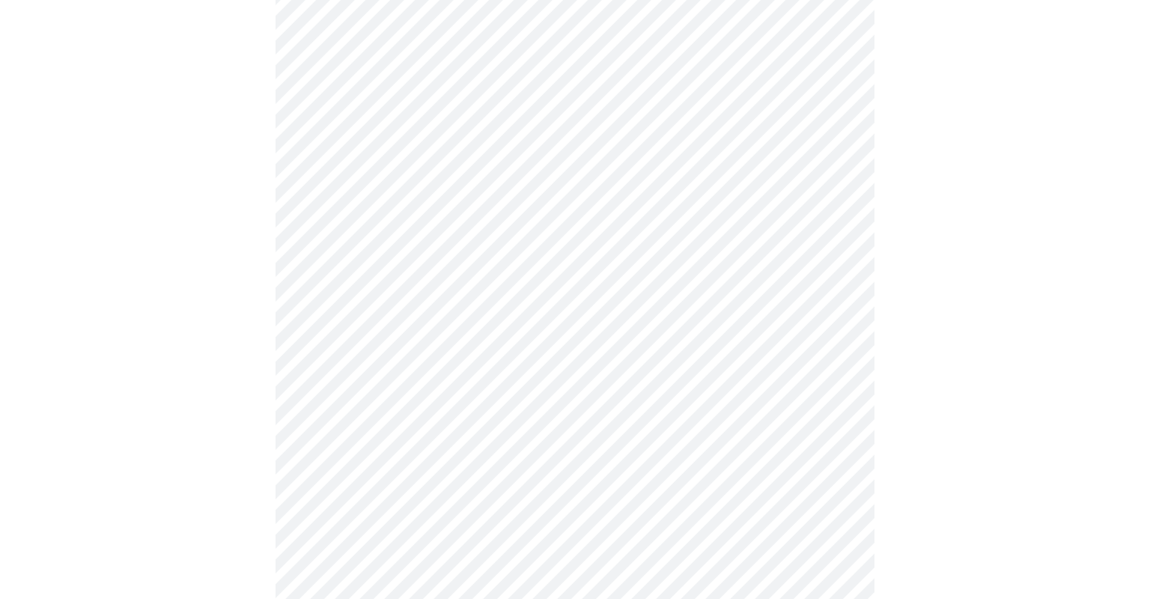
click at [958, 517] on div at bounding box center [575, 603] width 1138 height 1828
